Goal: Task Accomplishment & Management: Manage account settings

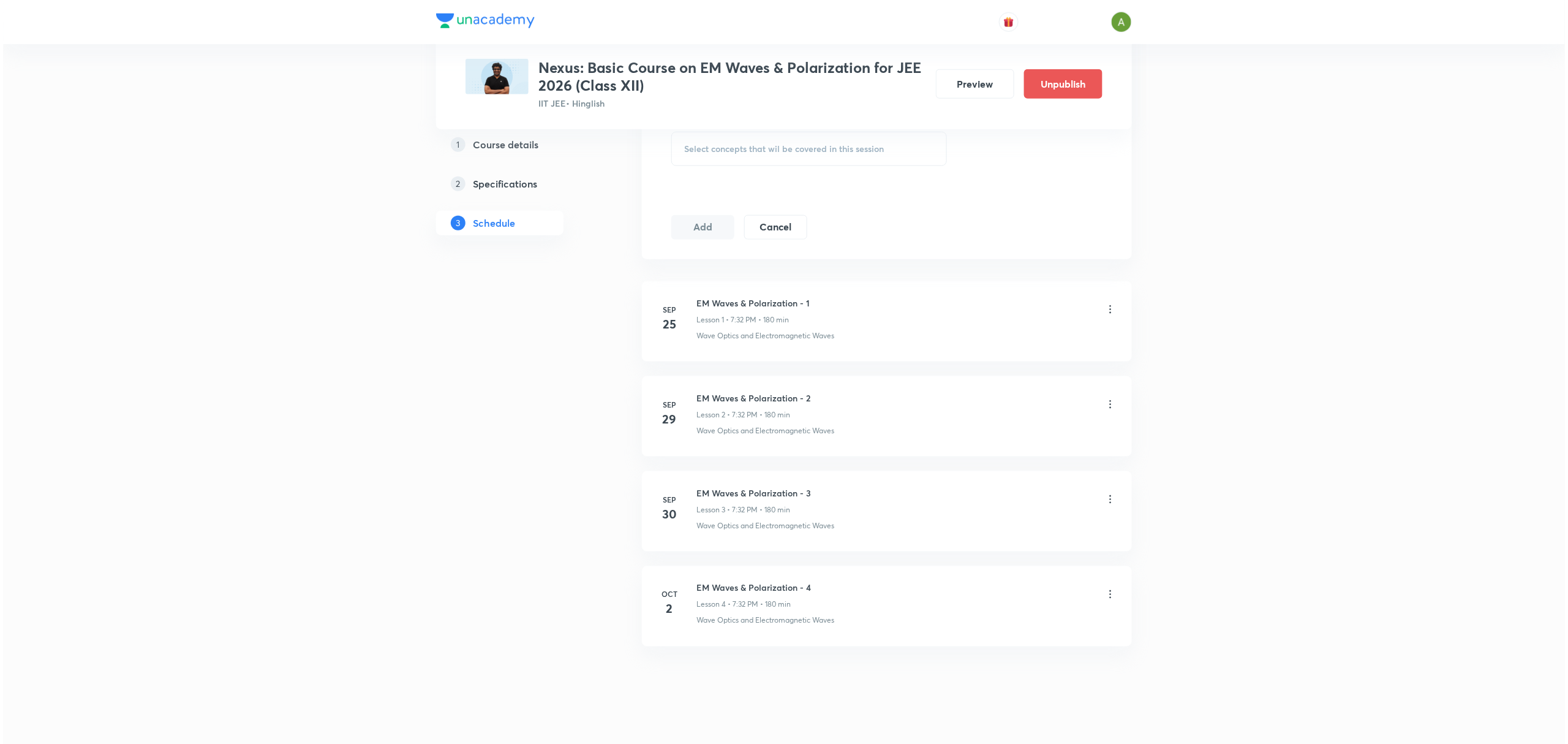
scroll to position [601, 0]
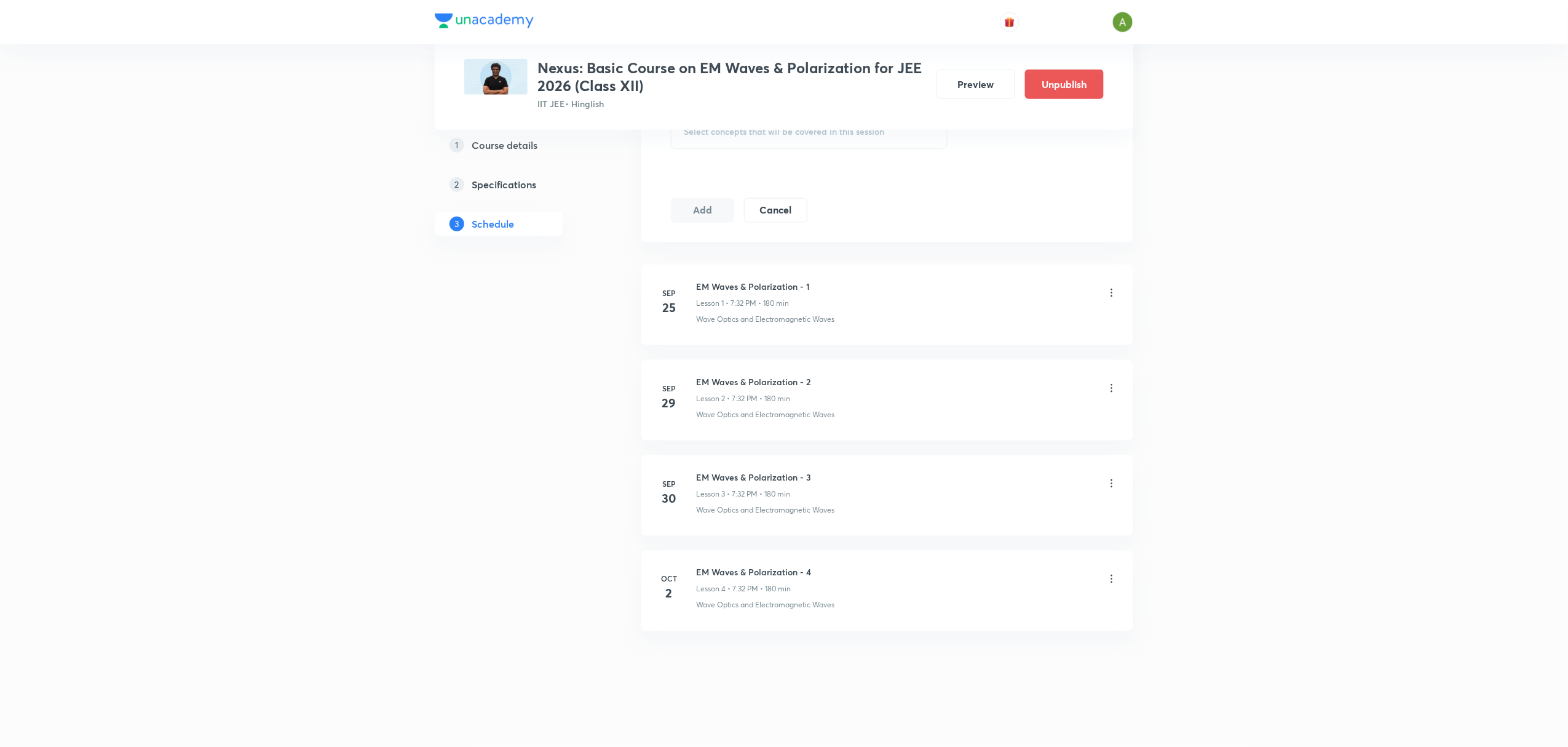
click at [1108, 576] on icon at bounding box center [1112, 579] width 12 height 12
click at [1049, 608] on li "Edit" at bounding box center [1047, 610] width 135 height 23
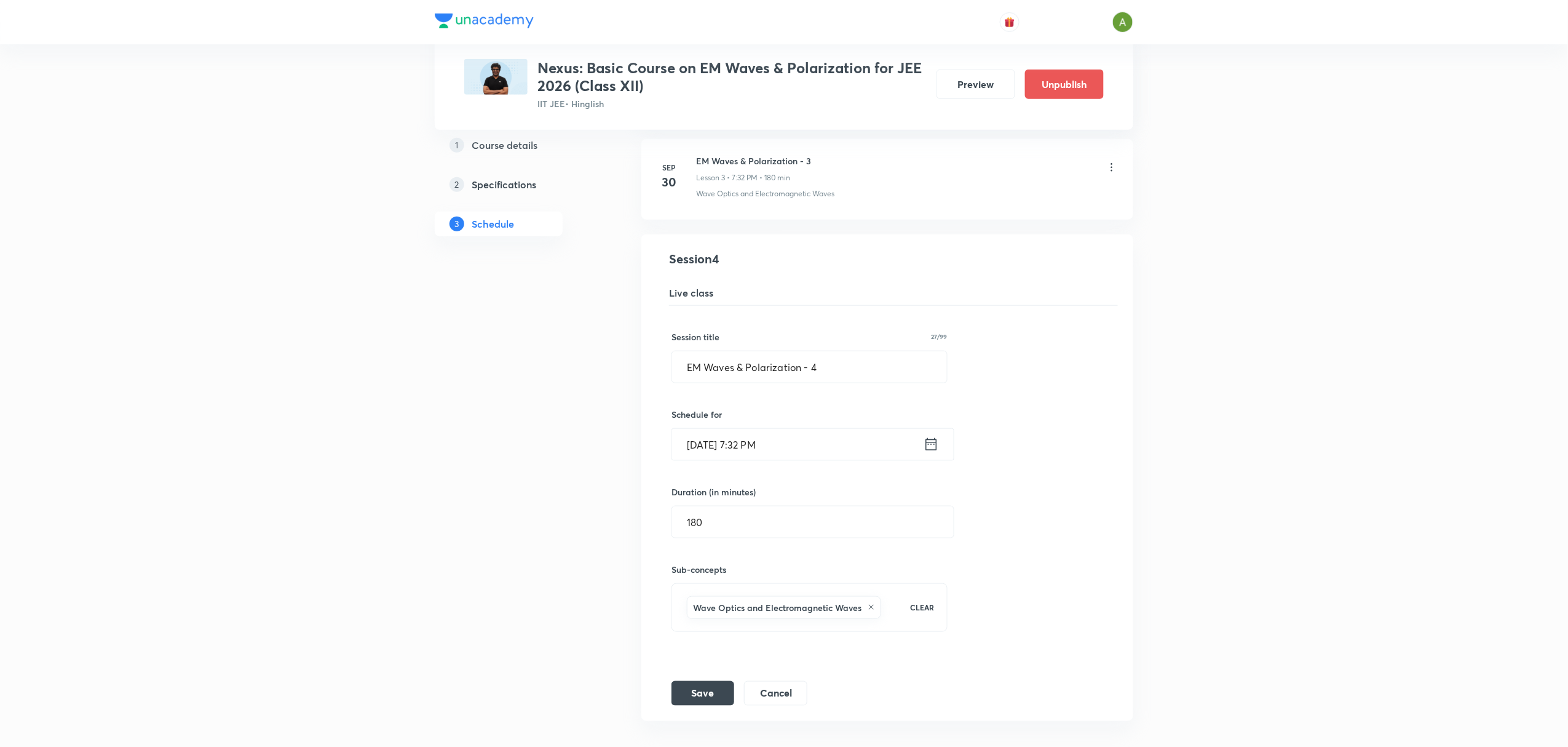
scroll to position [400, 0]
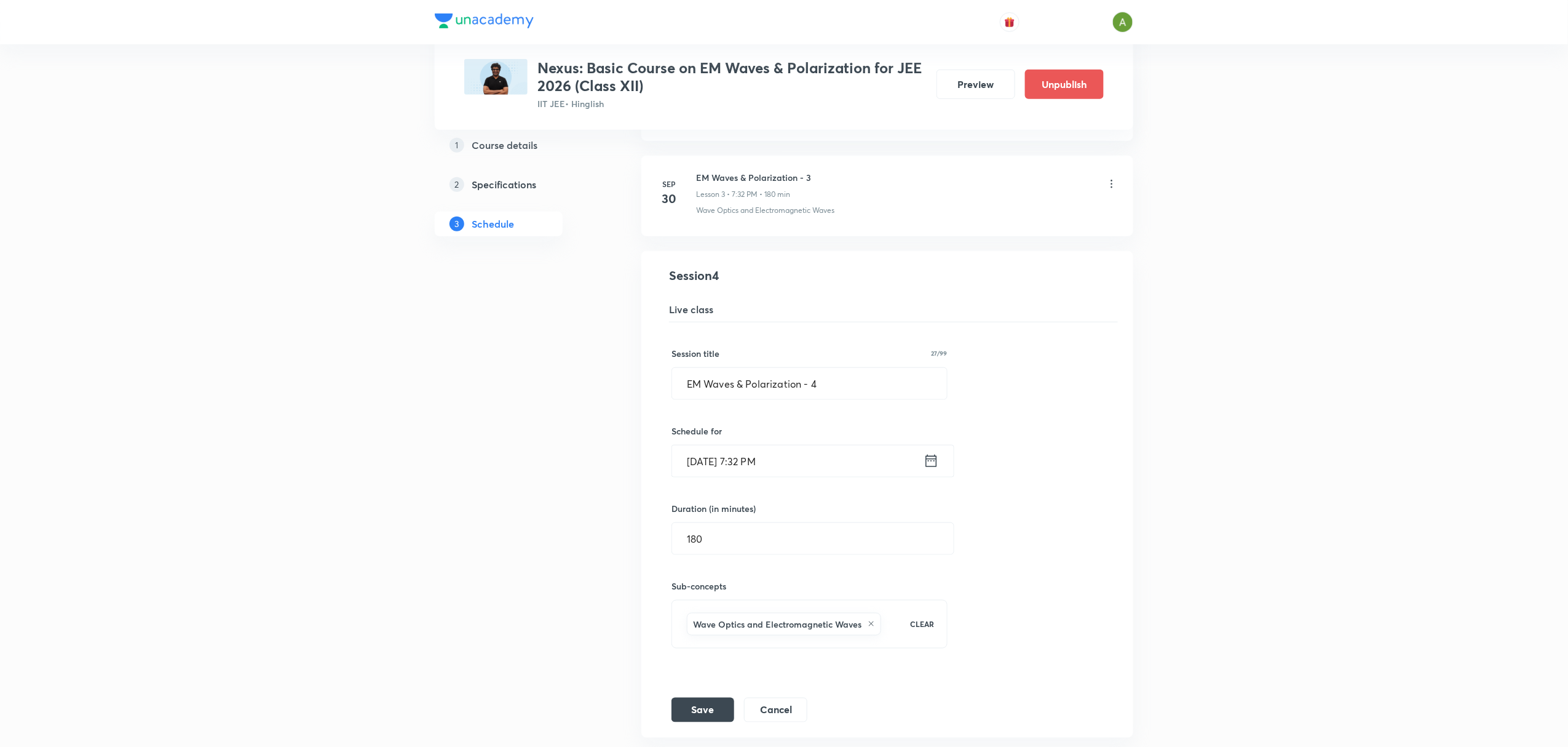
click at [868, 465] on input "[DATE] 7:32 PM" at bounding box center [798, 461] width 251 height 31
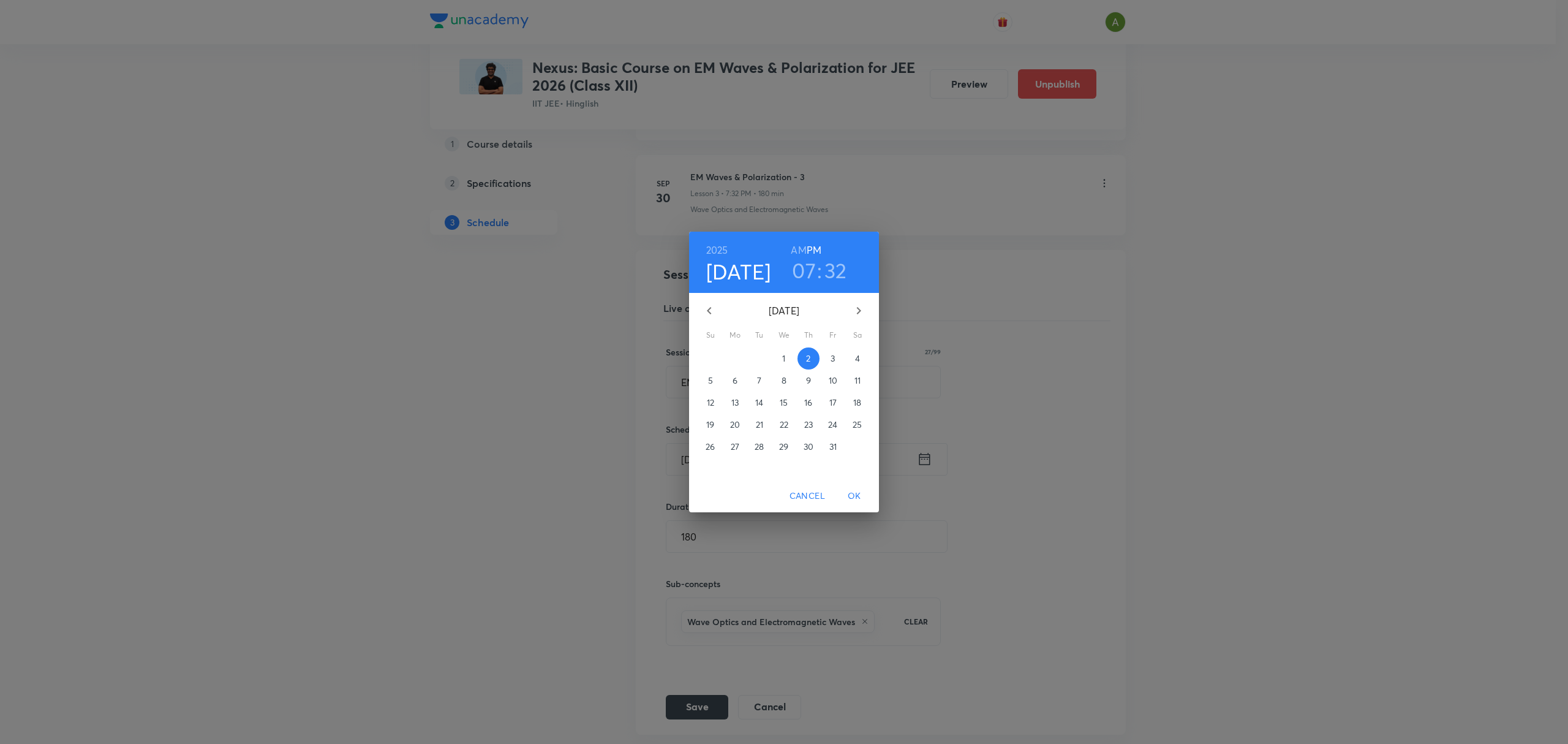
click at [746, 378] on div "6" at bounding box center [735, 381] width 25 height 22
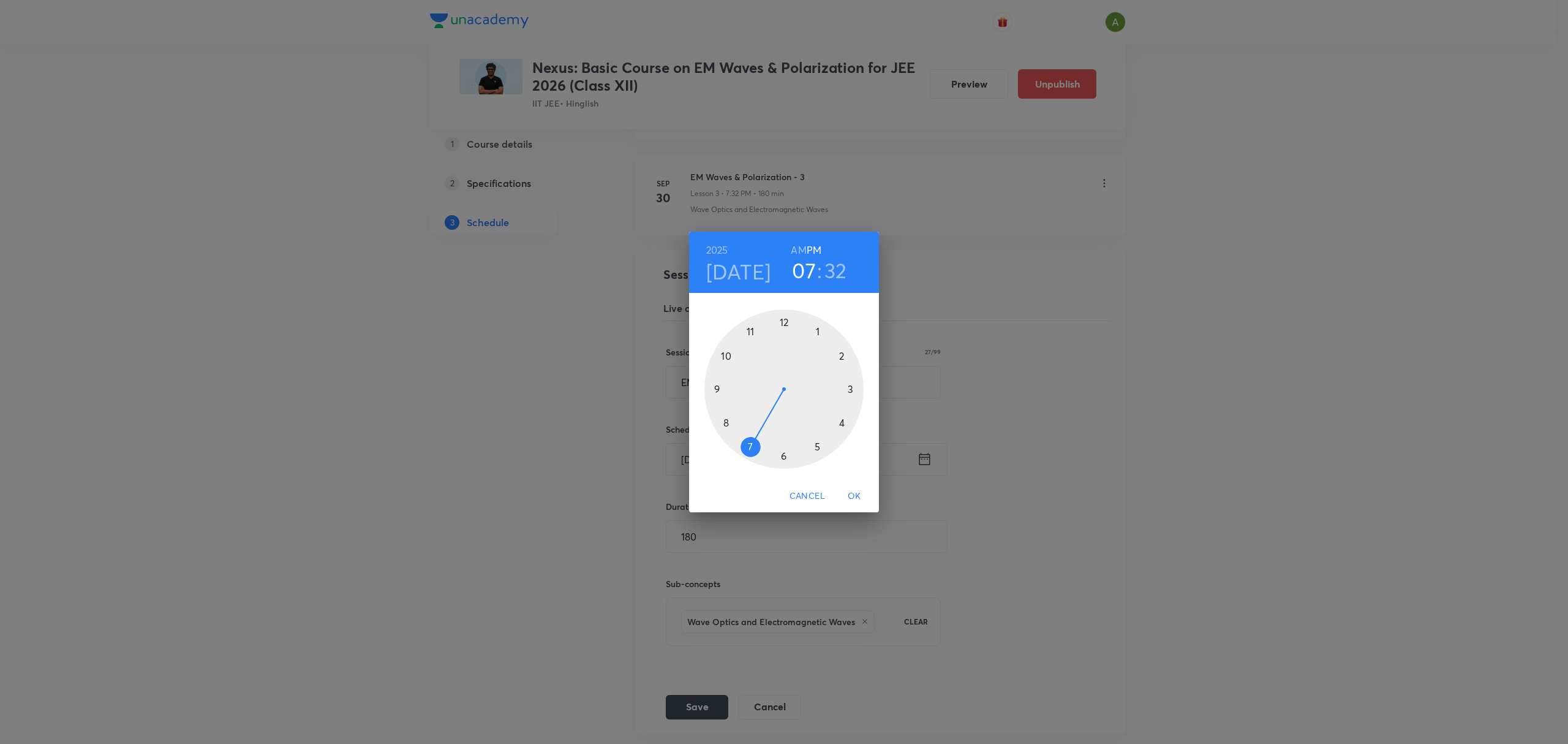
click at [851, 493] on span "OK" at bounding box center [854, 496] width 29 height 16
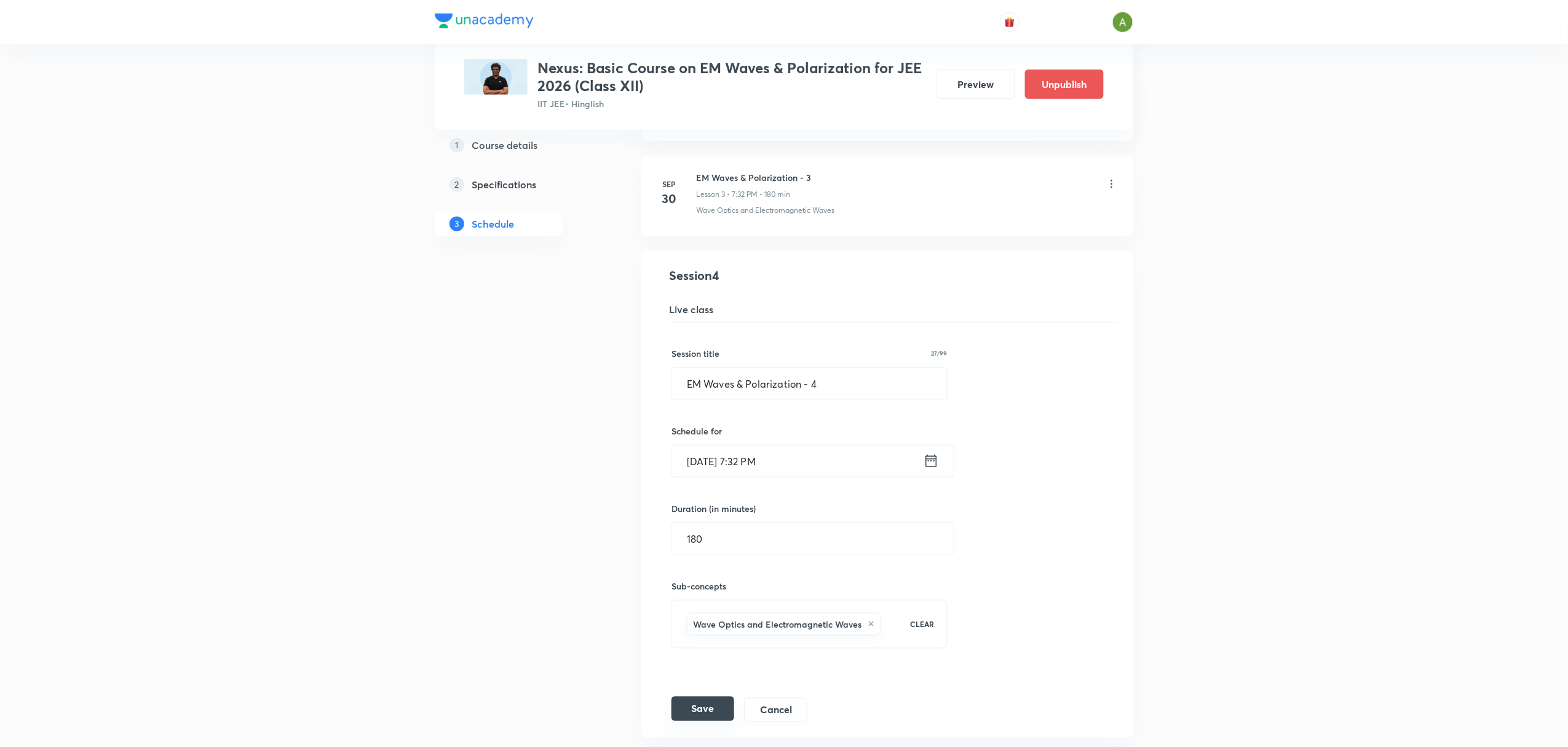
click at [713, 705] on button "Save" at bounding box center [703, 709] width 62 height 25
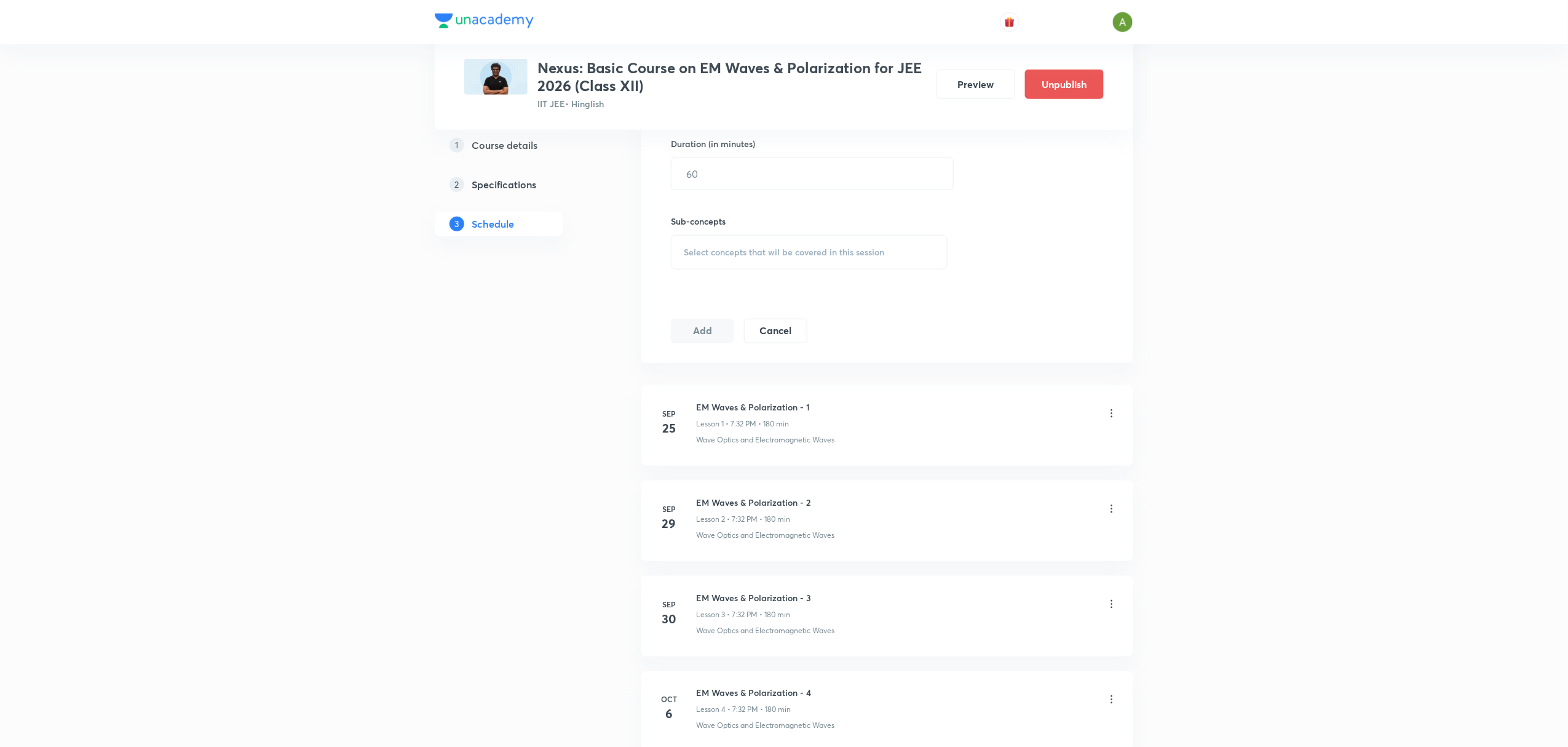
scroll to position [481, 0]
